Goal: Navigation & Orientation: Find specific page/section

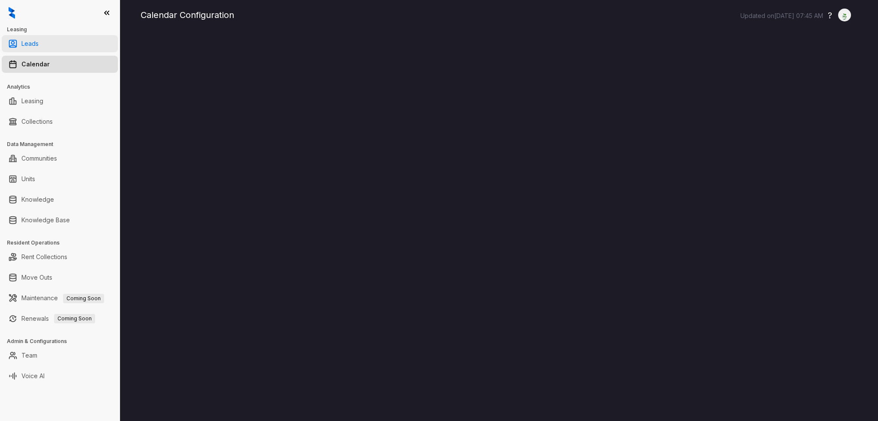
click at [39, 43] on link "Leads" at bounding box center [29, 43] width 17 height 17
drag, startPoint x: 39, startPoint y: 43, endPoint x: 34, endPoint y: 45, distance: 5.8
click at [39, 43] on link "Leads" at bounding box center [29, 43] width 17 height 17
click at [33, 45] on link "Leads" at bounding box center [29, 43] width 17 height 17
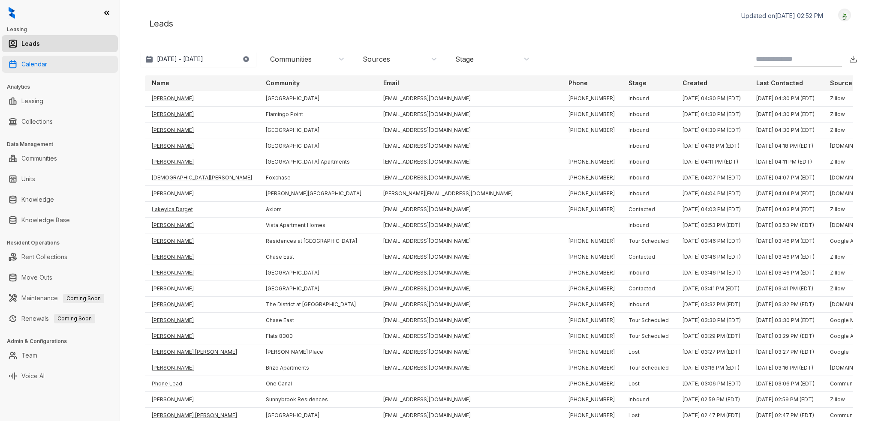
click at [40, 65] on link "Calendar" at bounding box center [34, 64] width 26 height 17
